Goal: Information Seeking & Learning: Learn about a topic

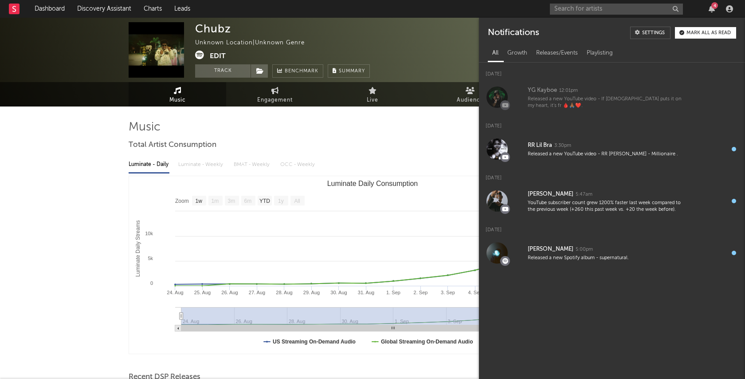
select select "1w"
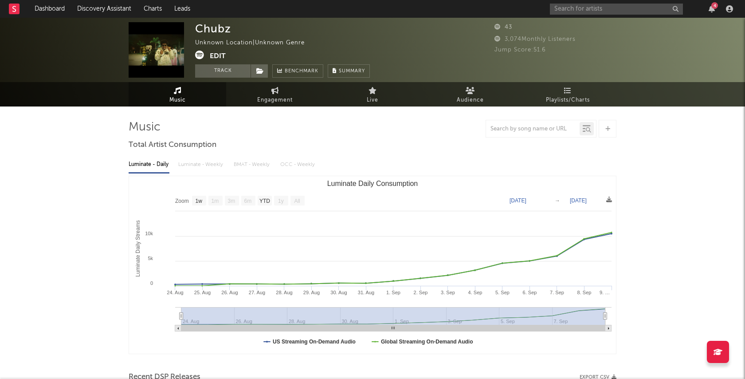
click at [489, 7] on nav "Dashboard Discovery Assistant Charts Leads 4" at bounding box center [372, 9] width 745 height 18
click at [592, 13] on input "text" at bounding box center [616, 9] width 133 height 11
click at [711, 8] on icon "button" at bounding box center [712, 8] width 6 height 7
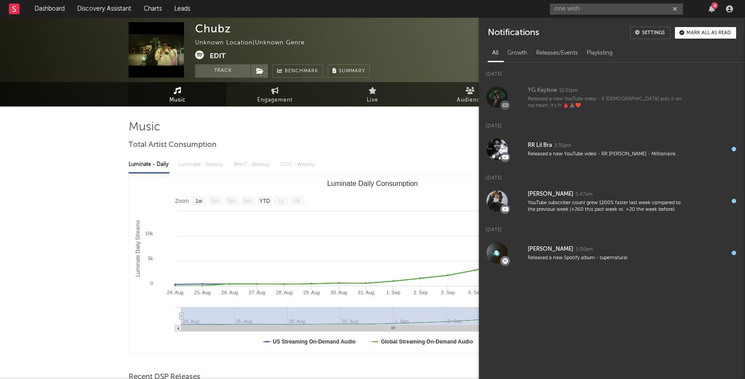
click at [516, 11] on nav "Dashboard Discovery Assistant Charts Leads one wish 4" at bounding box center [372, 9] width 745 height 18
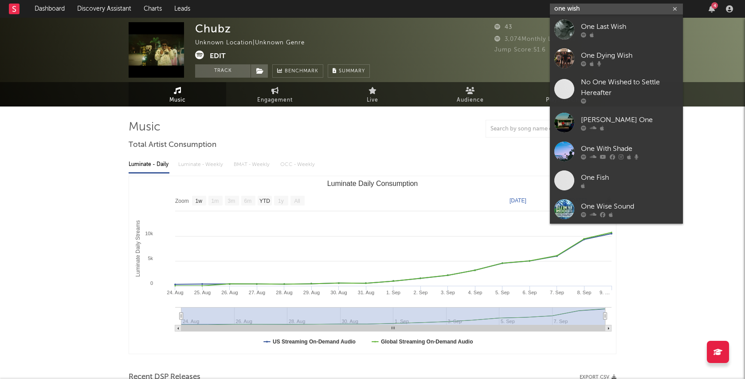
click at [595, 12] on input "one wish" at bounding box center [616, 9] width 133 height 11
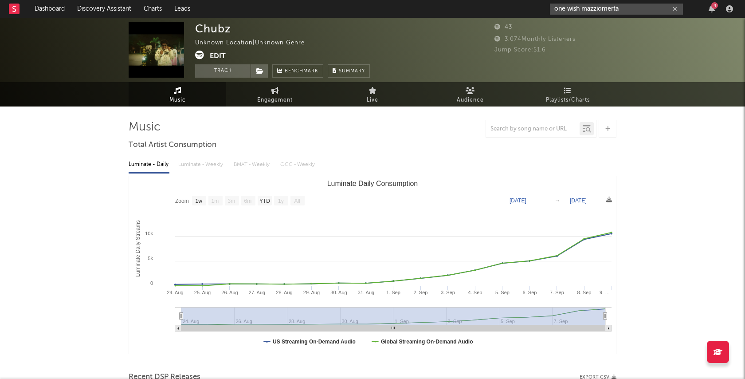
click at [568, 8] on input "one wish mazziomerta" at bounding box center [616, 9] width 133 height 11
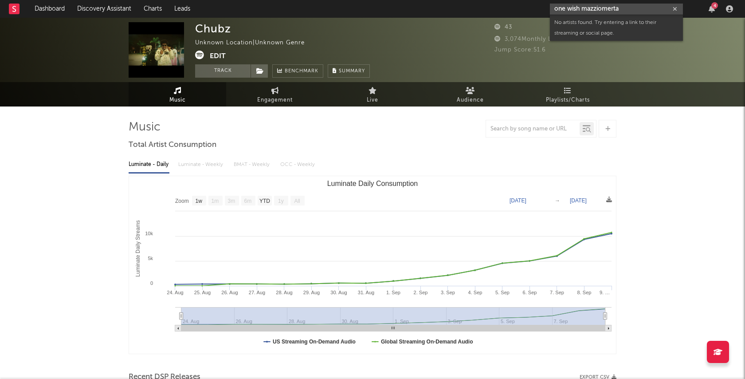
click at [626, 9] on input "one wish mazziomerta" at bounding box center [616, 9] width 133 height 11
drag, startPoint x: 583, startPoint y: 6, endPoint x: 517, endPoint y: 5, distance: 66.1
click at [517, 5] on nav "Dashboard Discovery Assistant Charts Leads one wish mazziomerta 4" at bounding box center [372, 9] width 745 height 18
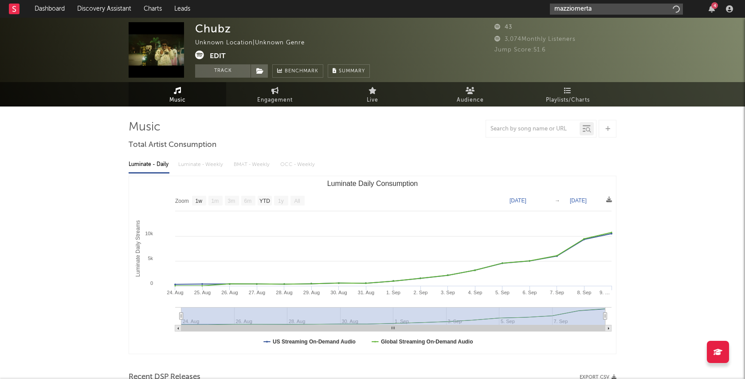
type input "mazziomerta"
click at [606, 5] on input "mazziomerta" at bounding box center [616, 9] width 133 height 11
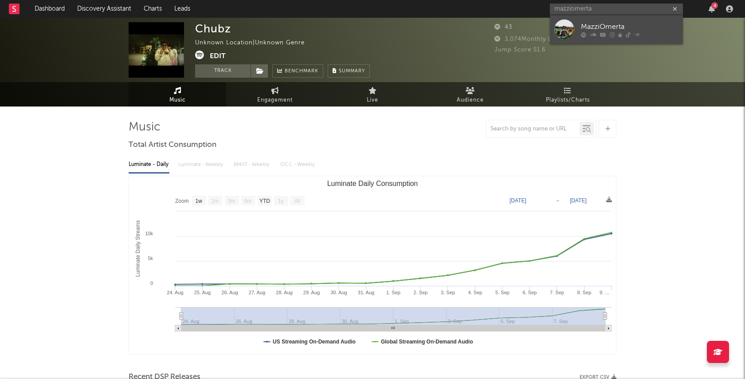
click at [591, 28] on div "MazziOmerta" at bounding box center [630, 26] width 98 height 11
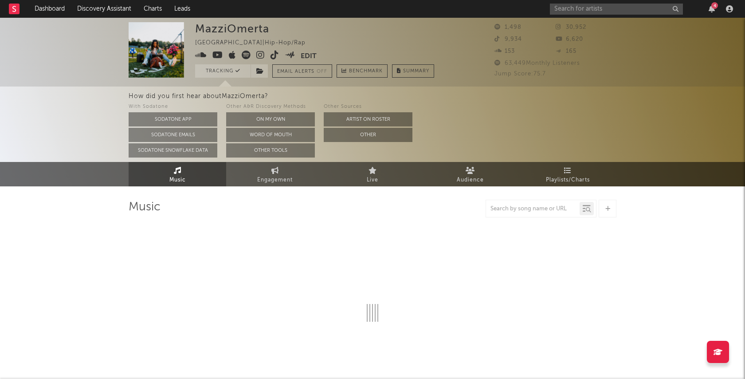
select select "6m"
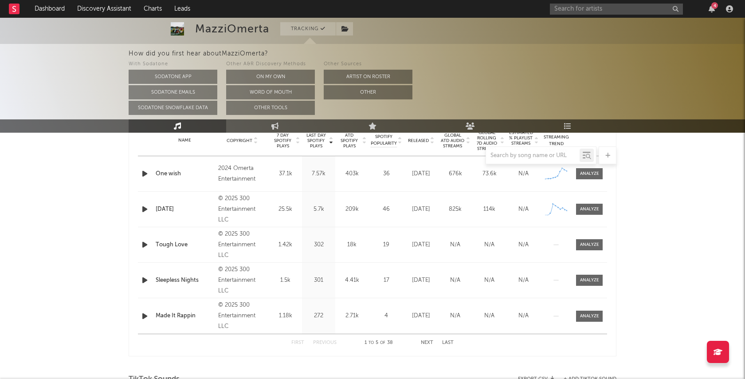
scroll to position [367, 0]
click at [582, 171] on div at bounding box center [589, 173] width 19 height 7
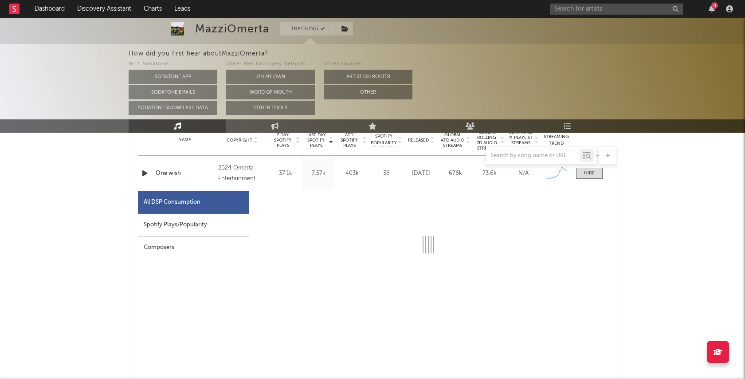
select select "6m"
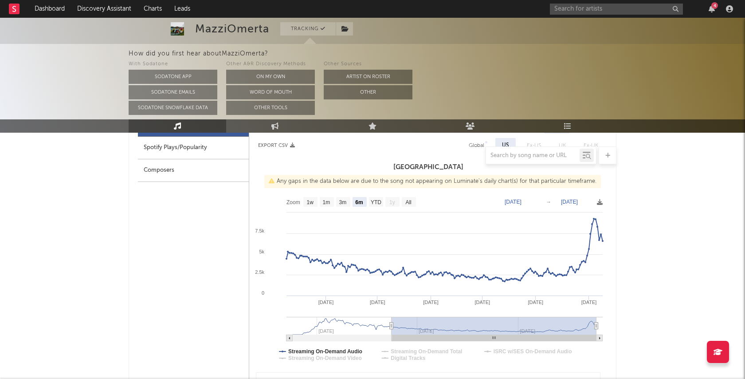
scroll to position [449, 0]
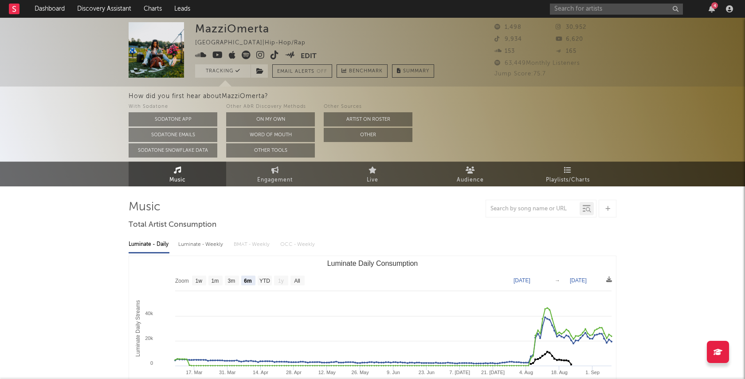
scroll to position [0, 0]
click at [714, 10] on icon "button" at bounding box center [712, 8] width 6 height 7
click at [433, 34] on div "MazziOmerta [GEOGRAPHIC_DATA] | Hip-Hop/Rap Edit Tracking Email Alerts Off Benc…" at bounding box center [314, 49] width 239 height 55
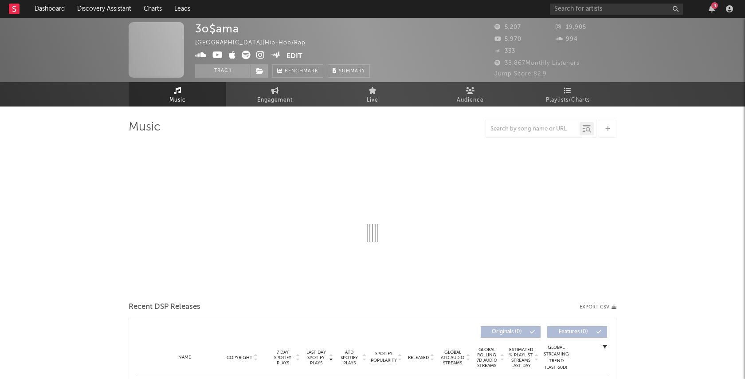
select select "6m"
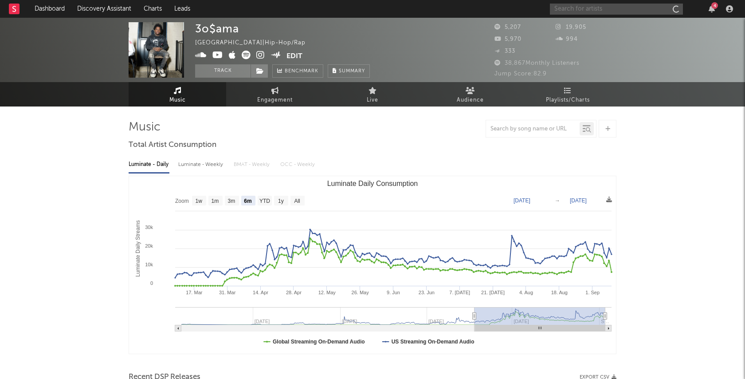
click at [593, 10] on input "text" at bounding box center [616, 9] width 133 height 11
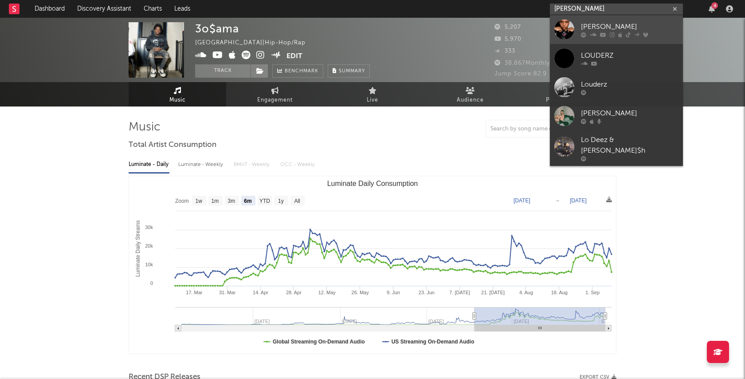
type input "lou deez"
click at [605, 25] on div "lou deezi" at bounding box center [630, 26] width 98 height 11
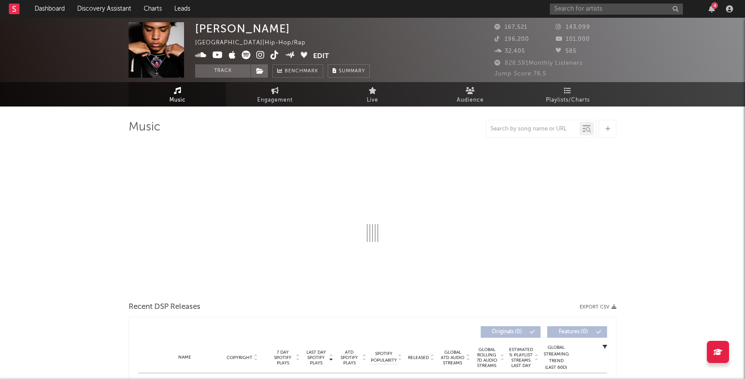
select select "6m"
